Goal: Obtain resource: Obtain resource

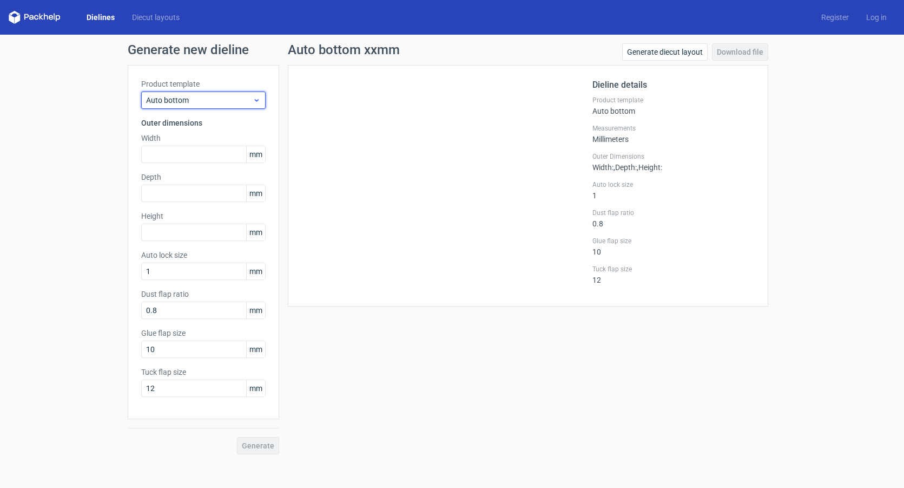
click at [175, 102] on span "Auto bottom" at bounding box center [199, 100] width 107 height 11
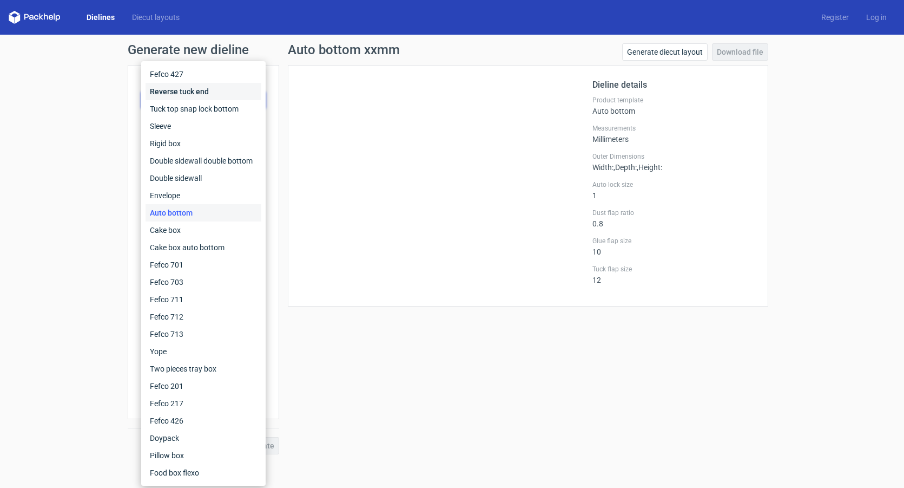
click at [172, 90] on div "Reverse tuck end" at bounding box center [204, 91] width 116 height 17
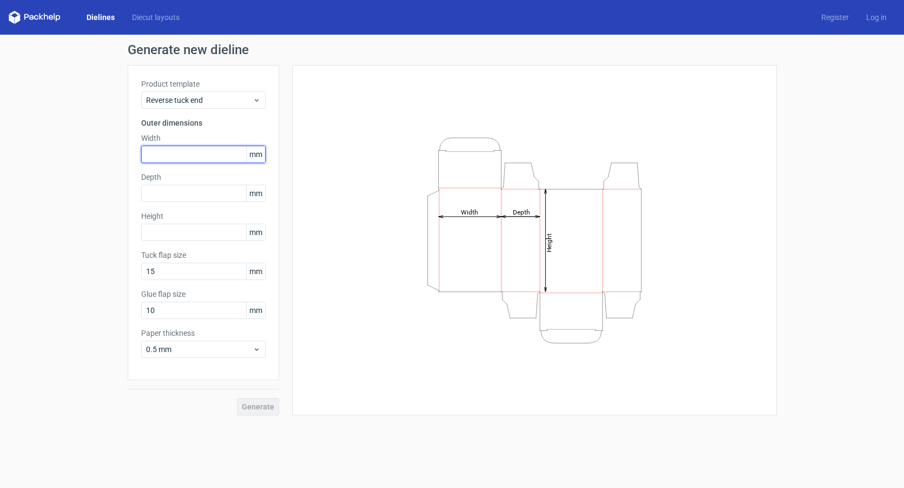
click at [160, 159] on input "text" at bounding box center [203, 154] width 124 height 17
type input "90"
type input "15"
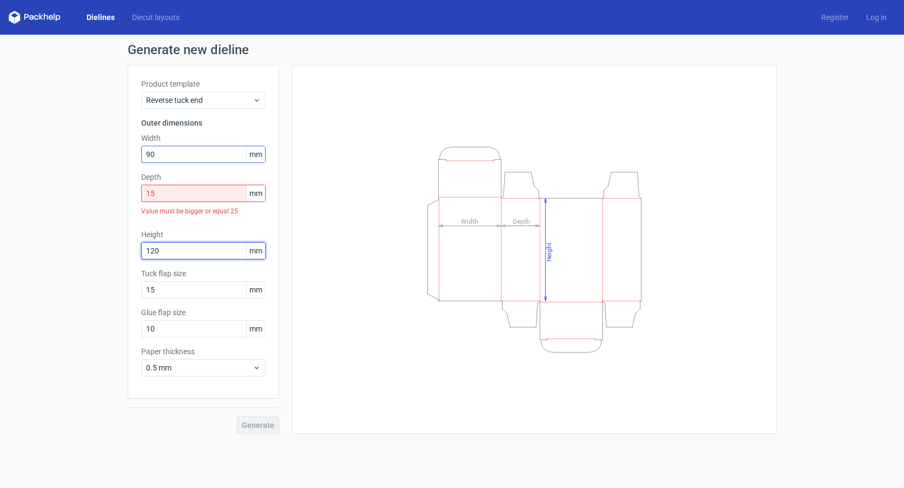
type input "120"
drag, startPoint x: 165, startPoint y: 193, endPoint x: 134, endPoint y: 192, distance: 30.9
click at [135, 192] on div "Product template Reverse tuck end Outer dimensions Width 90 mm Depth 15 mm Valu…" at bounding box center [204, 231] width 152 height 333
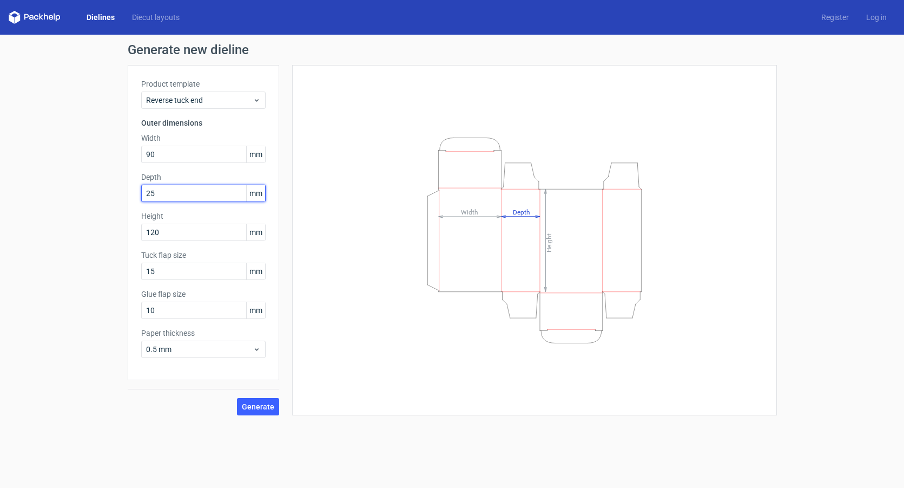
type input "25"
click at [198, 347] on span "0.5 mm" at bounding box center [199, 349] width 107 height 11
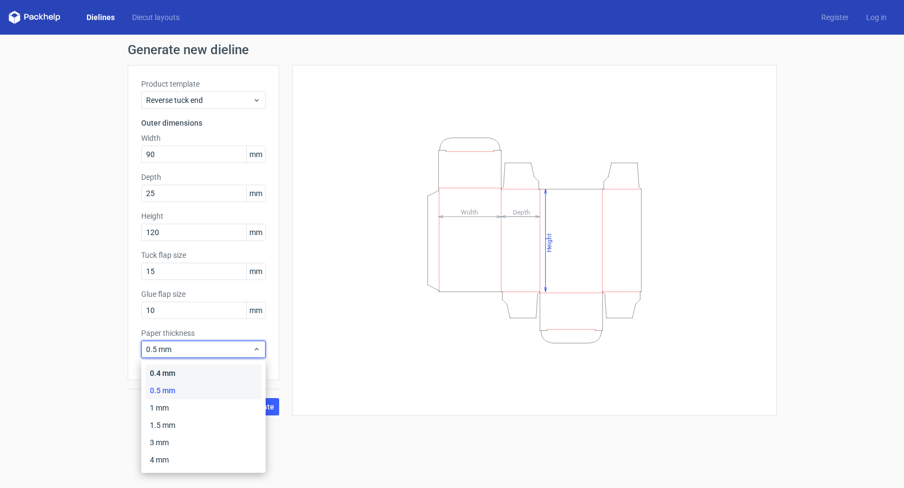
click at [180, 367] on div "0.4 mm" at bounding box center [204, 372] width 116 height 17
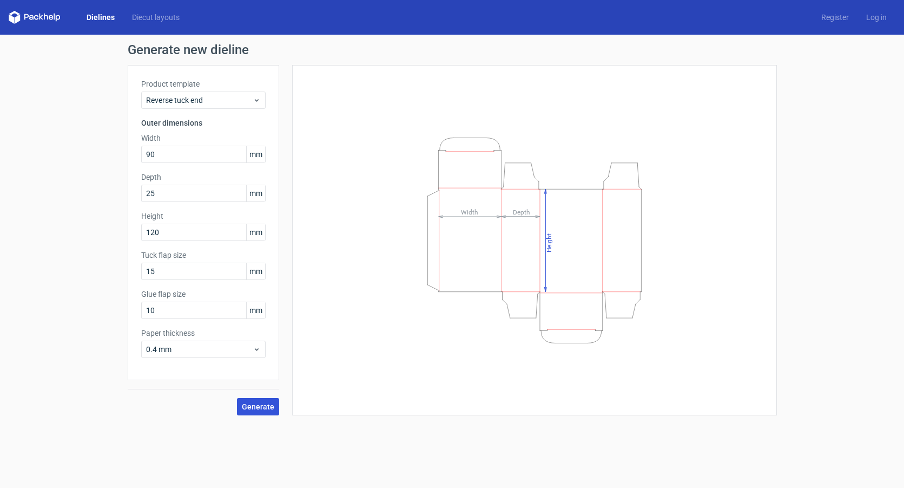
click at [256, 405] on span "Generate" at bounding box center [258, 407] width 32 height 8
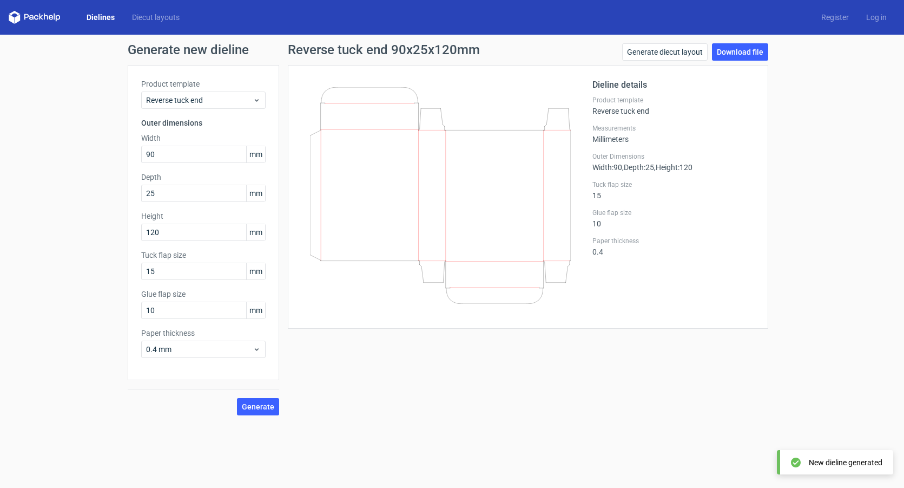
drag, startPoint x: 749, startPoint y: 50, endPoint x: 461, endPoint y: 156, distance: 306.4
click at [749, 50] on link "Download file" at bounding box center [740, 51] width 56 height 17
click at [745, 53] on link "Download file" at bounding box center [740, 51] width 56 height 17
drag, startPoint x: 795, startPoint y: 70, endPoint x: 799, endPoint y: 75, distance: 6.2
click at [799, 75] on div "Generate new dieline Product template Reverse tuck end Outer dimensions Width 9…" at bounding box center [452, 229] width 904 height 389
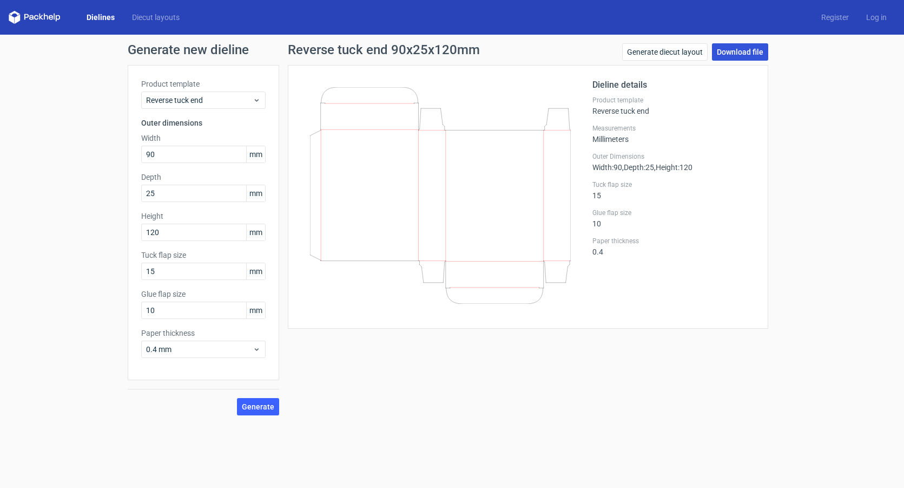
click at [741, 53] on link "Download file" at bounding box center [740, 51] width 56 height 17
click at [857, 87] on div "Generate new dieline Product template Reverse tuck end Outer dimensions Width 9…" at bounding box center [452, 229] width 904 height 389
click at [838, 91] on div "Generate new dieline Product template Reverse tuck end Outer dimensions Width 9…" at bounding box center [452, 229] width 904 height 389
click at [887, 112] on div "Generate new dieline Product template Reverse tuck end Outer dimensions Width 9…" at bounding box center [452, 229] width 904 height 389
click at [827, 126] on div "Generate new dieline Product template Reverse tuck end Outer dimensions Width 9…" at bounding box center [452, 229] width 904 height 389
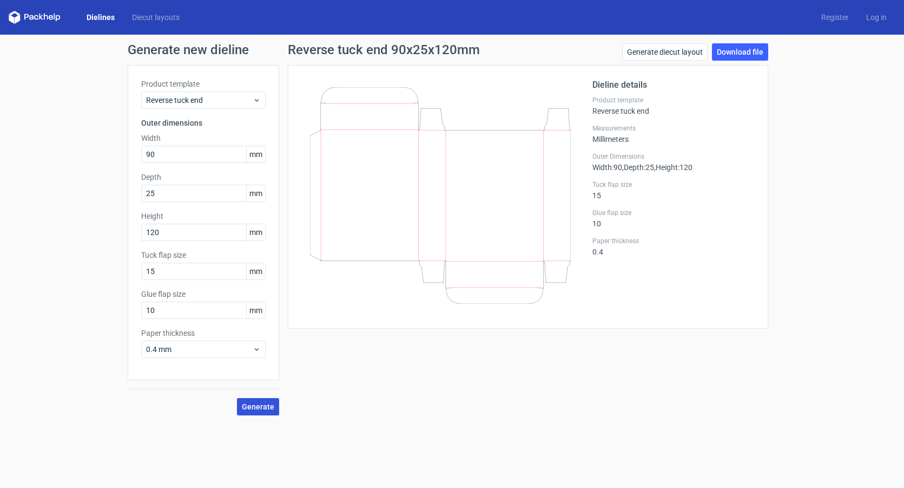
click at [263, 404] on span "Generate" at bounding box center [258, 407] width 32 height 8
click at [842, 110] on div "Generate new dieline Product template Reverse tuck end Outer dimensions Width 9…" at bounding box center [452, 229] width 904 height 389
click at [739, 51] on link "Download file" at bounding box center [740, 51] width 56 height 17
click at [828, 94] on div "Generate new dieline Product template Reverse tuck end Outer dimensions Width 9…" at bounding box center [452, 229] width 904 height 389
drag, startPoint x: 825, startPoint y: 95, endPoint x: 824, endPoint y: 101, distance: 6.1
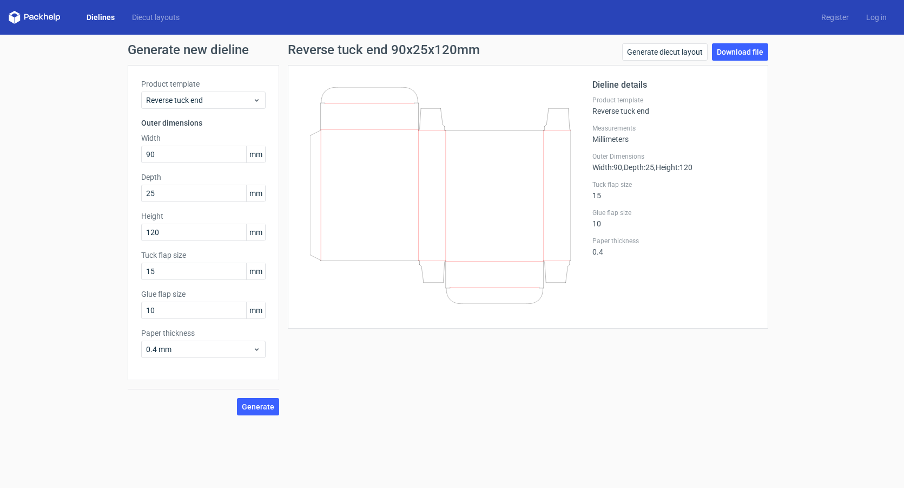
click at [825, 97] on div "Generate new dieline Product template Reverse tuck end Outer dimensions Width 9…" at bounding box center [452, 229] width 904 height 389
click at [822, 194] on div "Generate new dieline Product template Reverse tuck end Outer dimensions Width 9…" at bounding box center [452, 229] width 904 height 389
click at [749, 51] on link "Download file" at bounding box center [740, 51] width 56 height 17
click at [503, 107] on icon at bounding box center [440, 195] width 261 height 217
click at [193, 98] on span "Reverse tuck end" at bounding box center [199, 100] width 107 height 11
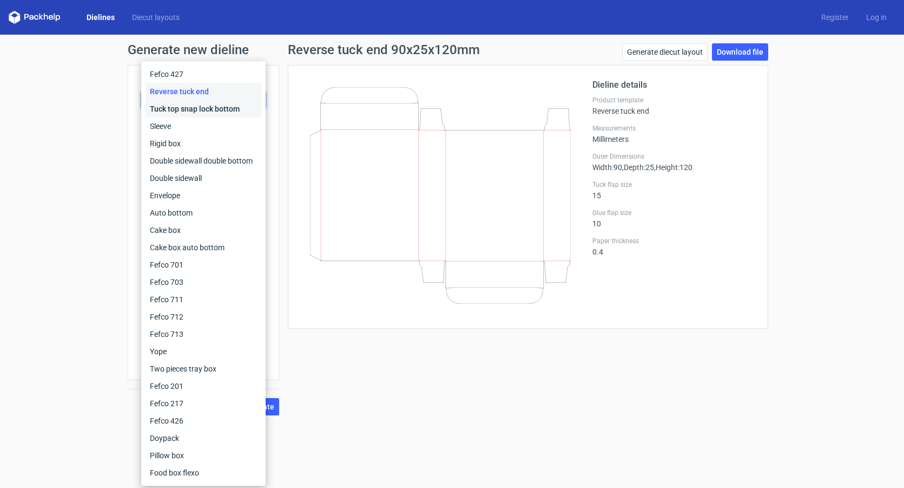
click at [177, 109] on div "Tuck top snap lock bottom" at bounding box center [204, 108] width 116 height 17
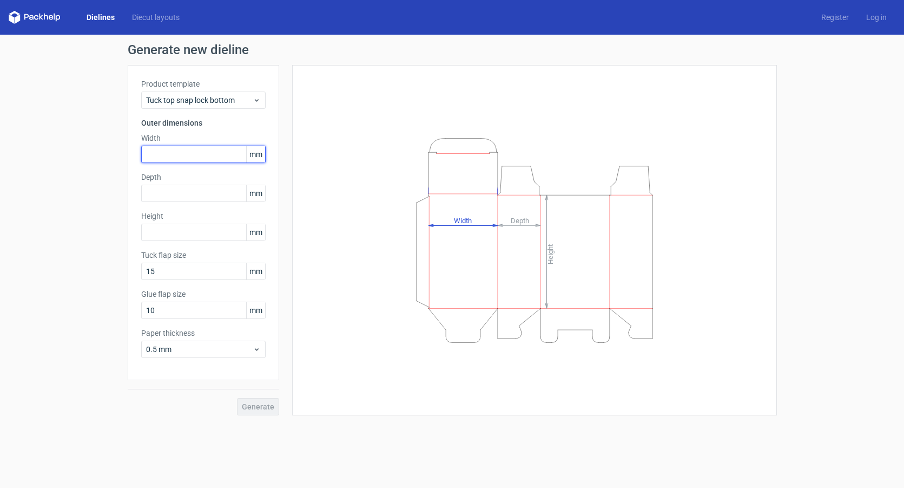
click at [162, 155] on input "text" at bounding box center [203, 154] width 124 height 17
type input "50"
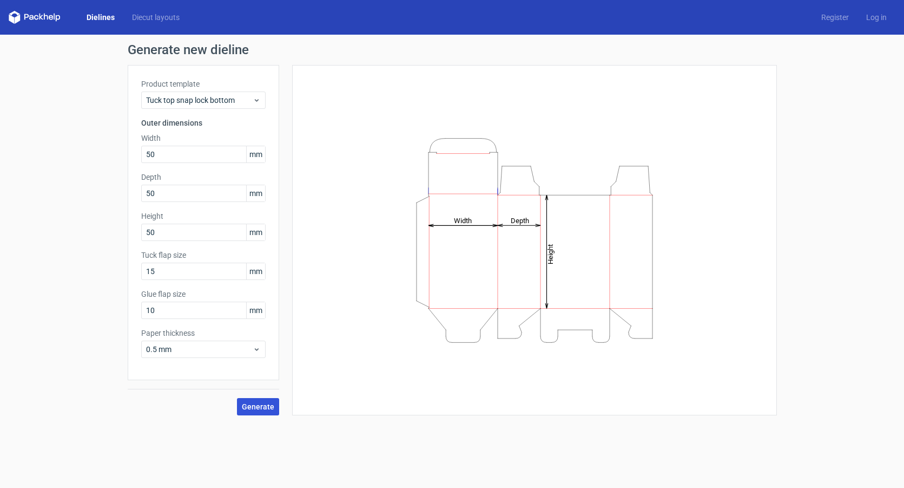
click at [259, 411] on button "Generate" at bounding box center [258, 406] width 42 height 17
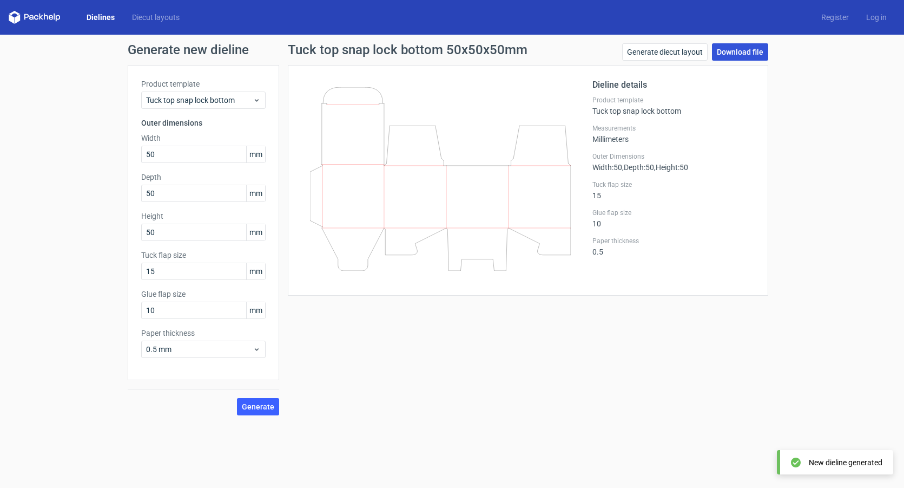
click at [735, 59] on link "Download file" at bounding box center [740, 51] width 56 height 17
click at [680, 50] on link "Generate diecut layout" at bounding box center [665, 51] width 86 height 17
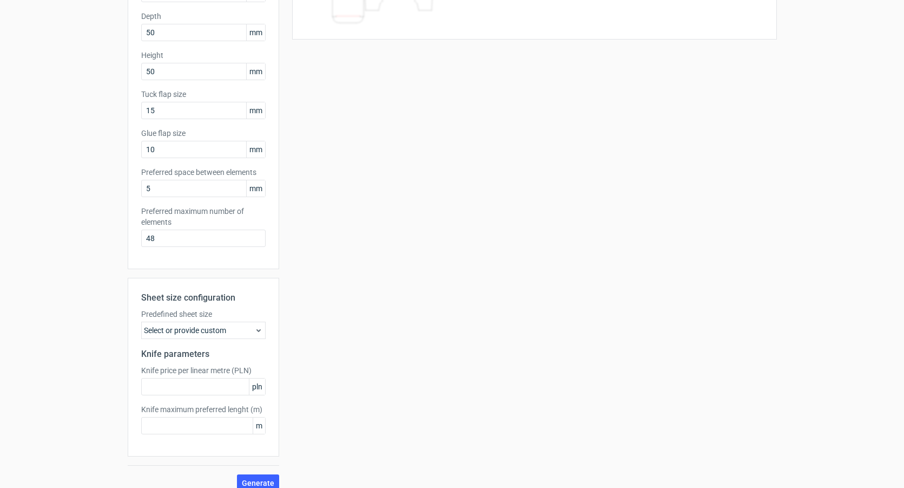
scroll to position [173, 0]
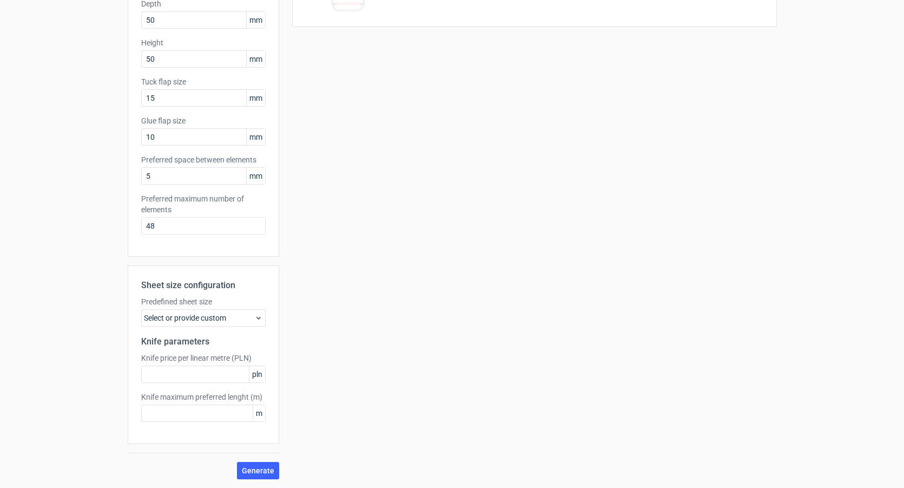
drag, startPoint x: 261, startPoint y: 471, endPoint x: 290, endPoint y: 430, distance: 49.7
click at [261, 471] on span "Generate" at bounding box center [258, 471] width 32 height 8
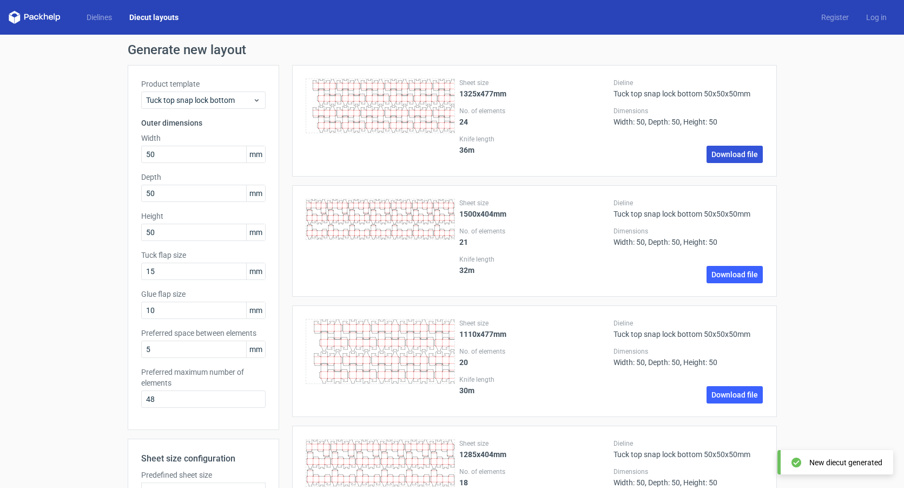
click at [736, 156] on link "Download file" at bounding box center [735, 154] width 56 height 17
click at [190, 101] on span "Tuck top snap lock bottom" at bounding box center [199, 100] width 107 height 11
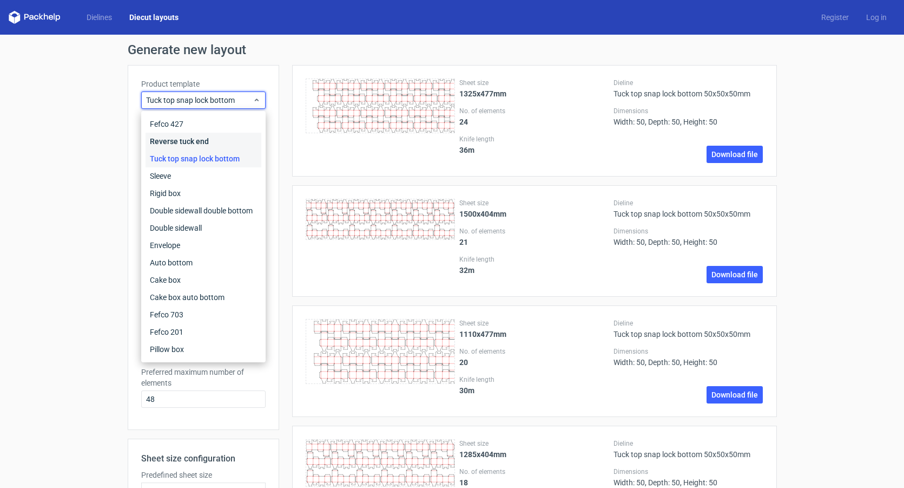
click at [182, 141] on div "Reverse tuck end" at bounding box center [204, 141] width 116 height 17
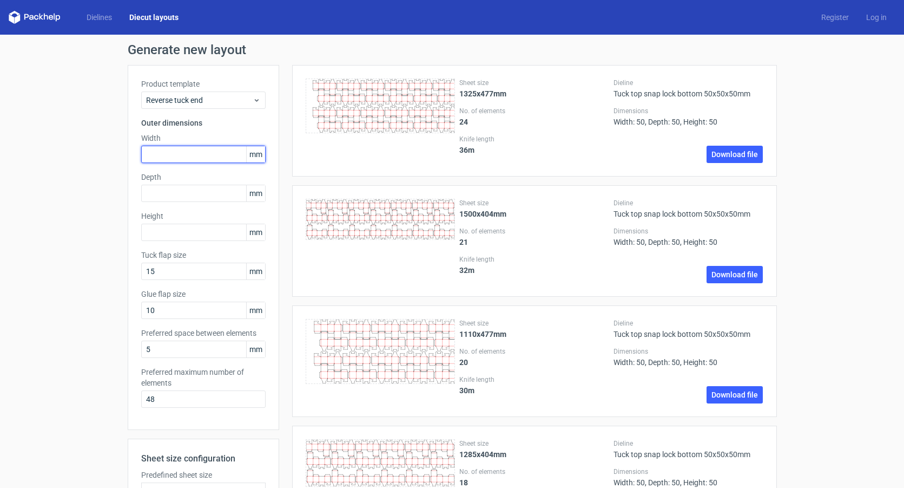
click at [172, 160] on input "text" at bounding box center [203, 154] width 124 height 17
type input "60"
type input "25"
type input "120"
drag, startPoint x: 167, startPoint y: 399, endPoint x: 116, endPoint y: 397, distance: 51.5
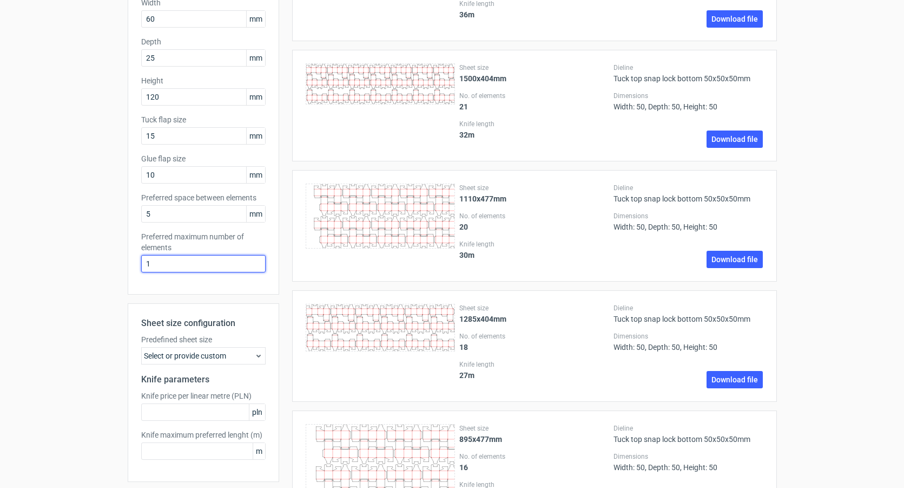
scroll to position [237, 0]
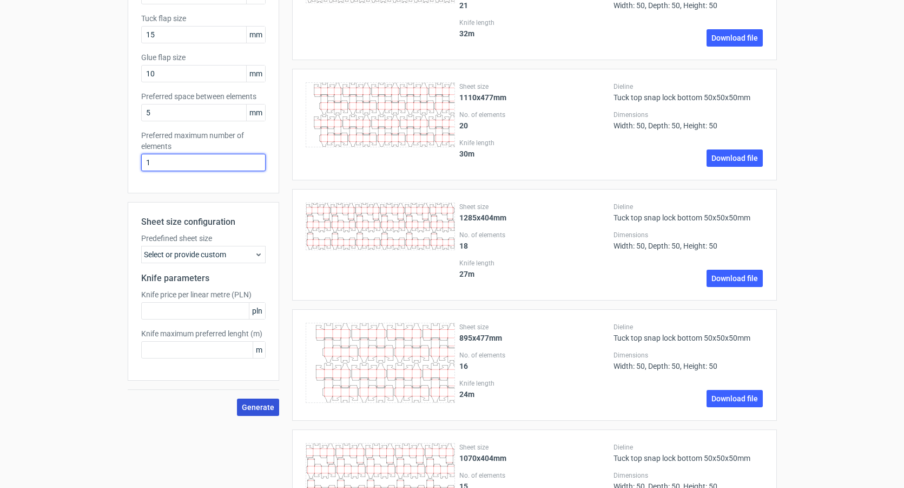
type input "1"
click at [263, 408] on span "Generate" at bounding box center [258, 407] width 32 height 8
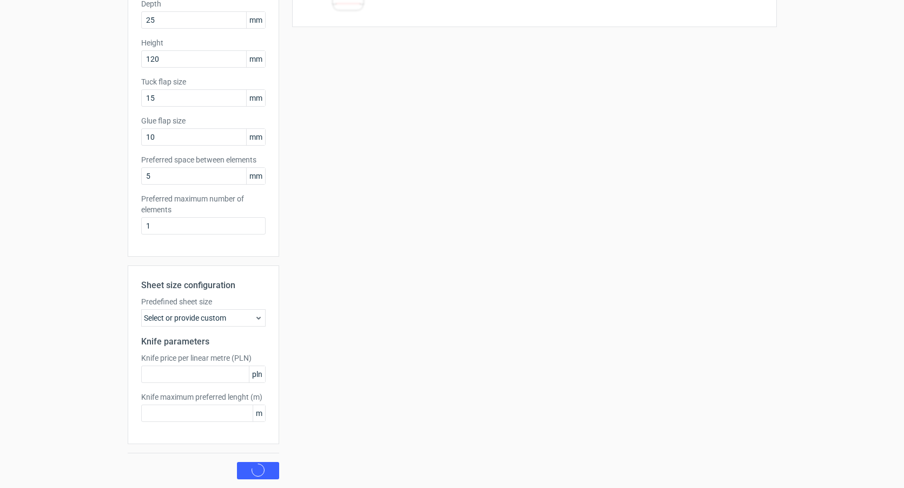
scroll to position [0, 0]
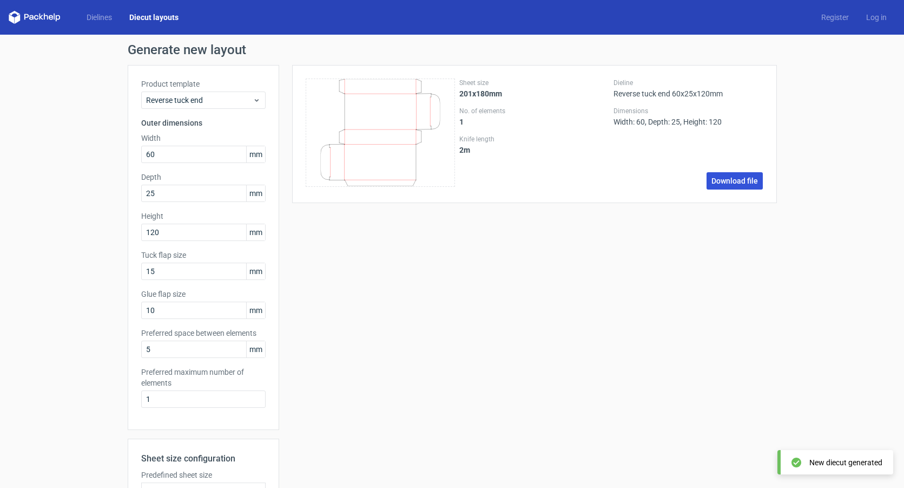
click at [741, 180] on link "Download file" at bounding box center [735, 180] width 56 height 17
